Goal: Complete application form

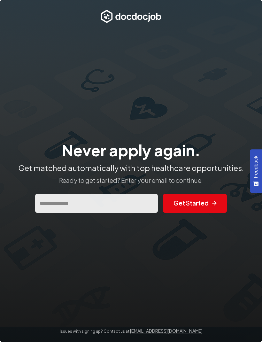
click at [48, 211] on input "email" at bounding box center [96, 203] width 123 height 16
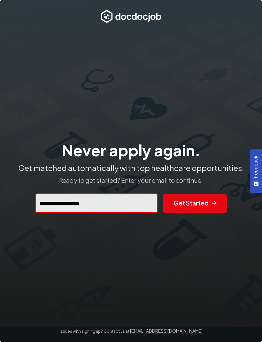
type input "**********"
click at [197, 213] on button "Get Started" at bounding box center [195, 203] width 64 height 19
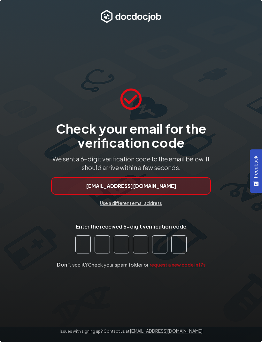
click at [81, 254] on input "Enter the received 6-digit verification code" at bounding box center [82, 244] width 15 height 18
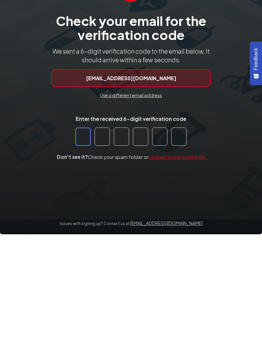
type input "*"
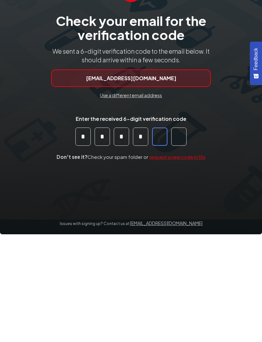
type input "*"
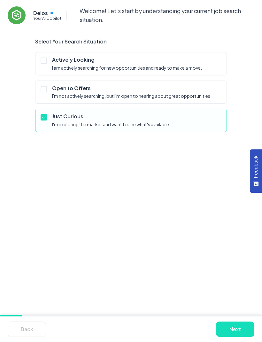
click at [229, 332] on button "Next" at bounding box center [235, 329] width 38 height 15
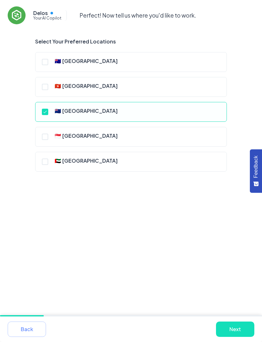
click at [229, 328] on button "Next" at bounding box center [235, 329] width 38 height 15
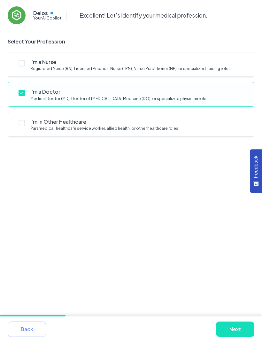
click at [226, 328] on button "Next" at bounding box center [235, 329] width 38 height 15
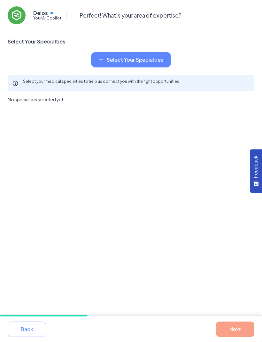
click at [104, 60] on icon "button" at bounding box center [101, 60] width 6 height 6
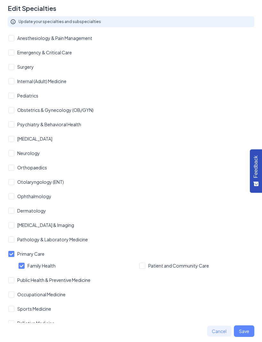
click at [242, 329] on button "Save" at bounding box center [244, 332] width 20 height 12
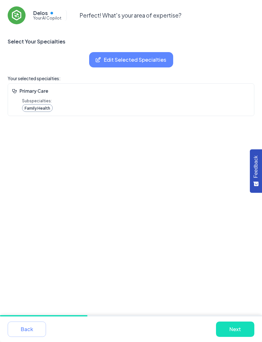
click at [233, 331] on button "Next" at bounding box center [235, 329] width 38 height 15
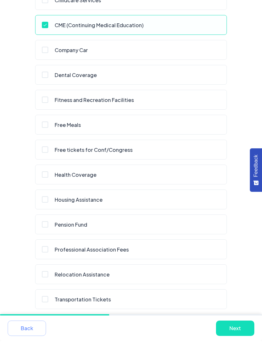
scroll to position [86, 0]
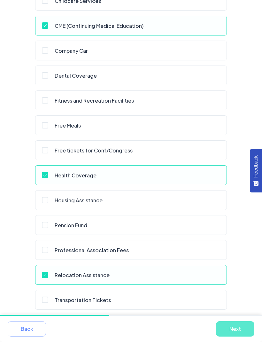
click at [230, 337] on button "Next" at bounding box center [235, 329] width 38 height 15
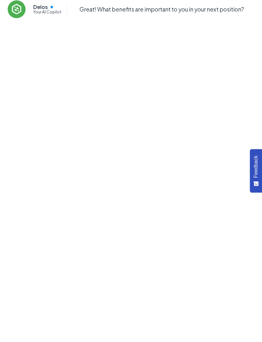
scroll to position [0, 0]
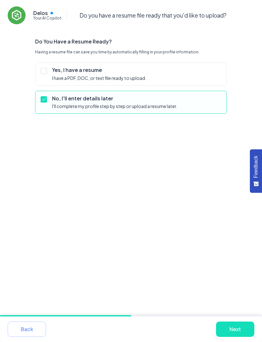
click at [229, 337] on button "Next" at bounding box center [235, 329] width 38 height 15
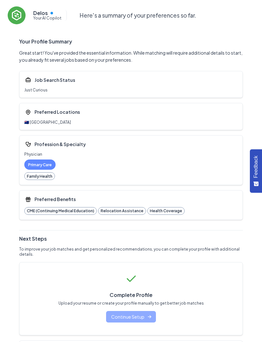
click at [131, 311] on button "Continue Setup" at bounding box center [131, 317] width 50 height 12
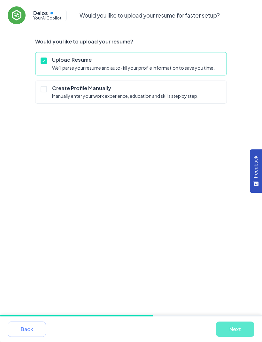
click at [235, 337] on button "Next" at bounding box center [235, 329] width 38 height 15
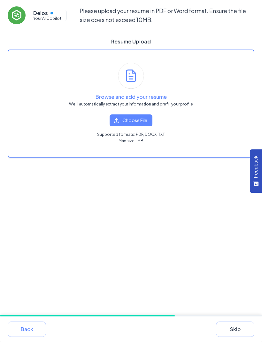
click at [132, 120] on button "Choose File" at bounding box center [131, 121] width 43 height 12
click at [232, 337] on button "Skip" at bounding box center [235, 329] width 38 height 15
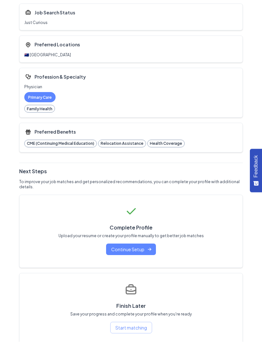
scroll to position [67, 0]
click at [132, 244] on button "Continue Setup" at bounding box center [131, 250] width 50 height 12
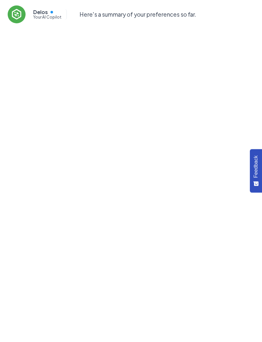
scroll to position [0, 0]
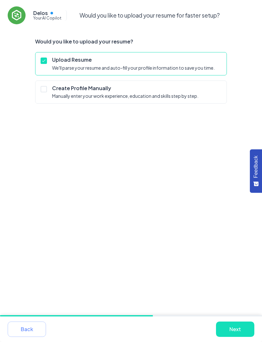
click at [232, 337] on button "Next" at bounding box center [235, 329] width 38 height 15
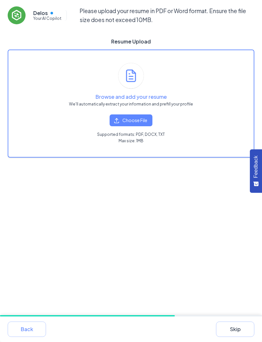
click at [127, 339] on div "Back Skip" at bounding box center [131, 330] width 262 height 26
